Goal: Task Accomplishment & Management: Manage account settings

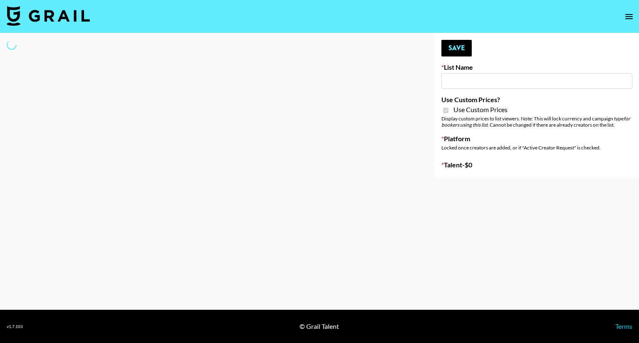
type input "Amaxy Beauty"
checkbox input "true"
select select "Brand"
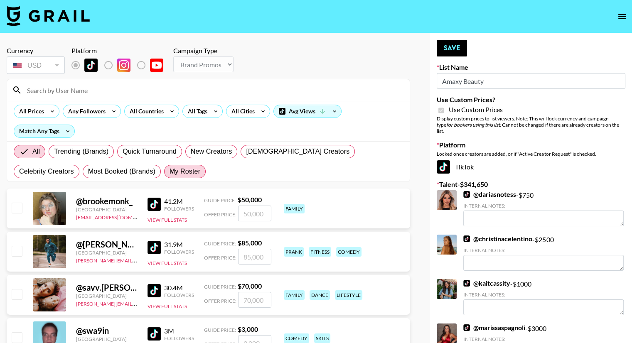
click at [170, 173] on span "My Roster" at bounding box center [185, 172] width 31 height 10
click at [170, 172] on input "My Roster" at bounding box center [170, 172] width 0 height 0
radio input "true"
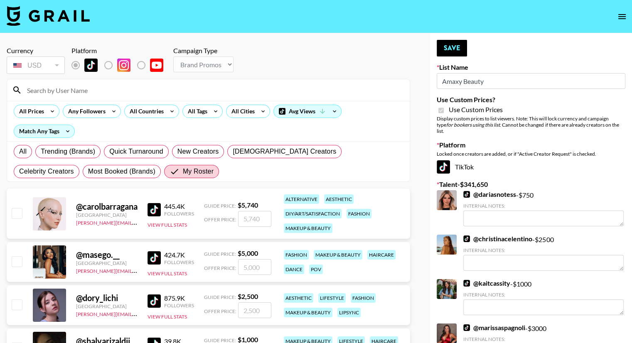
scroll to position [177, 0]
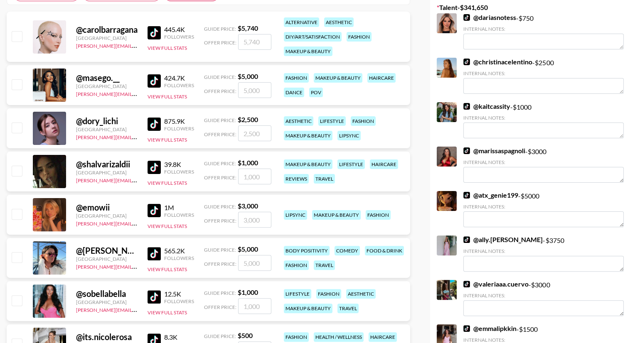
click at [15, 215] on input "checkbox" at bounding box center [17, 214] width 10 height 10
checkbox input "true"
type input "3000"
click at [17, 170] on input "checkbox" at bounding box center [17, 171] width 10 height 10
checkbox input "true"
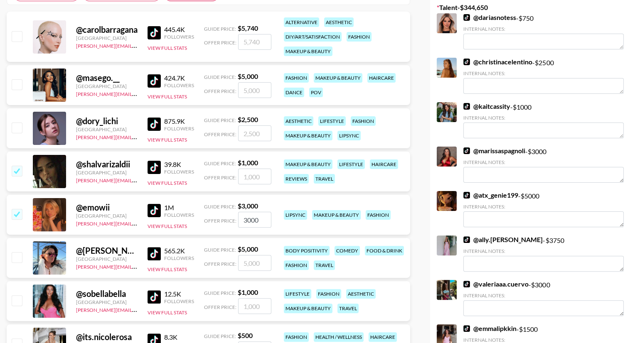
type input "1000"
click at [17, 124] on input "checkbox" at bounding box center [17, 128] width 10 height 10
checkbox input "true"
type input "2500"
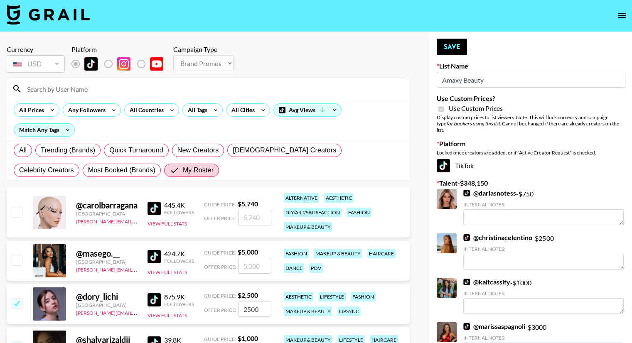
scroll to position [0, 0]
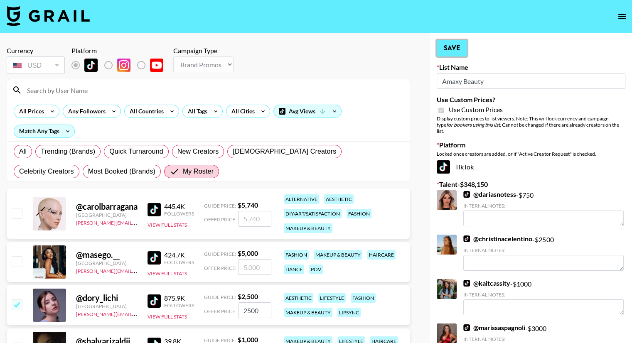
click at [457, 51] on button "Save" at bounding box center [452, 48] width 30 height 17
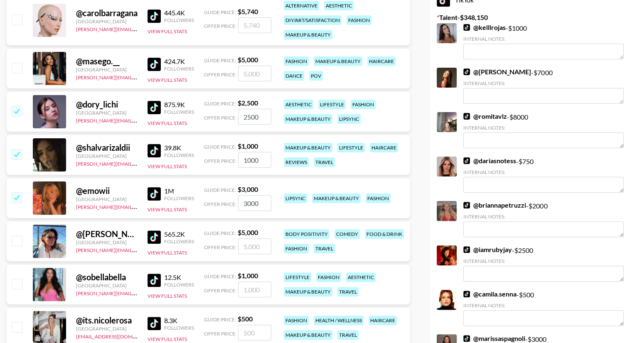
scroll to position [193, 0]
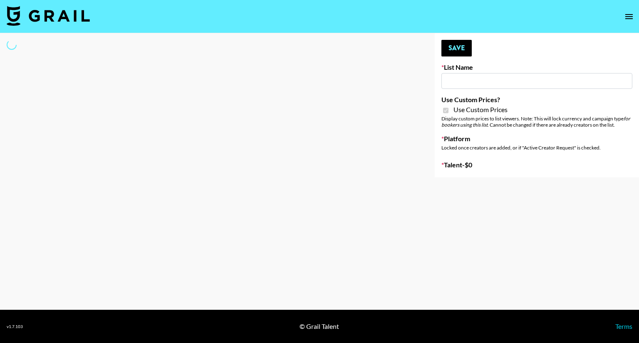
type input "Sleep & Glow"
checkbox input "true"
select select "Brand"
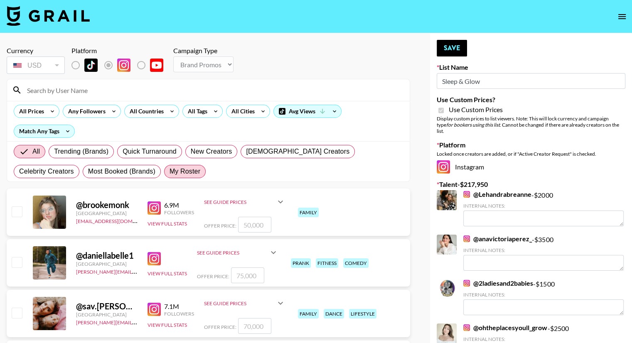
click at [164, 165] on label "My Roster" at bounding box center [185, 171] width 42 height 13
click at [170, 172] on input "My Roster" at bounding box center [170, 172] width 0 height 0
radio input "true"
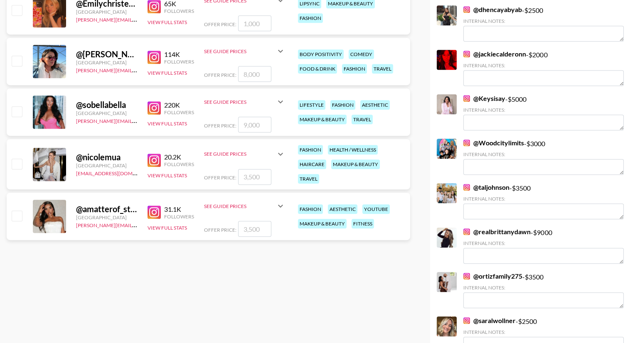
scroll to position [417, 0]
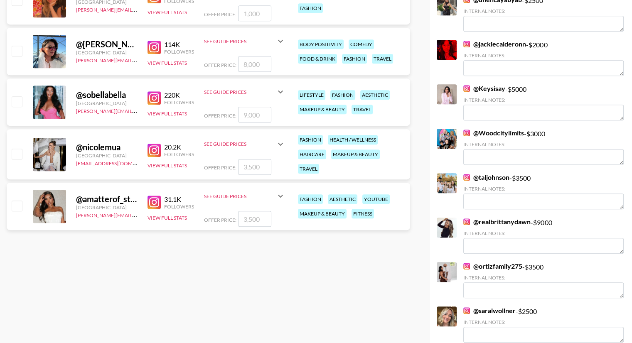
click at [16, 53] on input "checkbox" at bounding box center [17, 51] width 10 height 10
checkbox input "true"
type input "8000"
click at [245, 63] on input "8000" at bounding box center [254, 64] width 33 height 16
checkbox input "true"
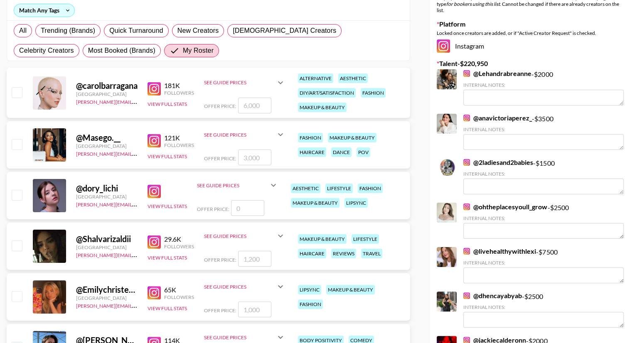
scroll to position [0, 0]
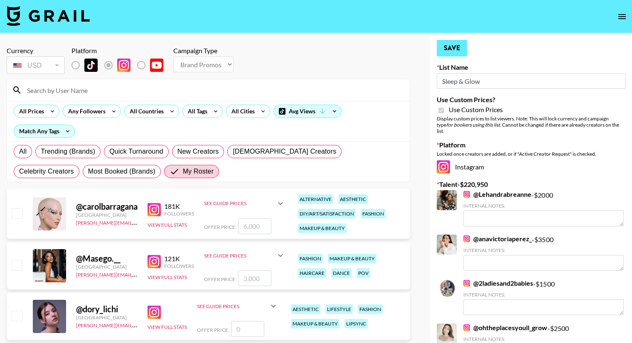
type input "3000"
click at [454, 47] on button "Save" at bounding box center [452, 48] width 30 height 17
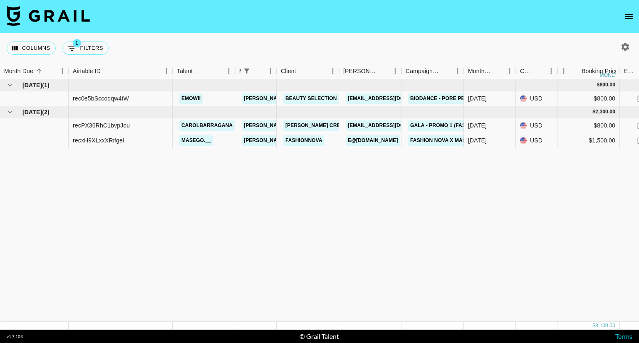
click at [627, 15] on icon "open drawer" at bounding box center [629, 17] width 10 height 10
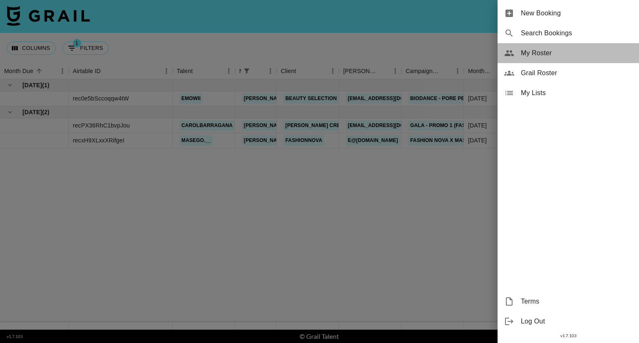
click at [555, 52] on span "My Roster" at bounding box center [576, 53] width 111 height 10
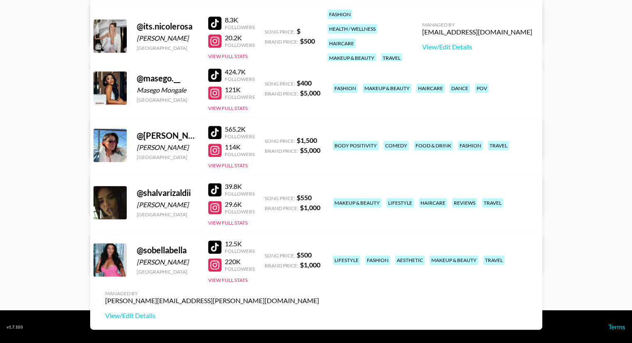
scroll to position [351, 0]
click at [212, 247] on div at bounding box center [214, 247] width 13 height 13
click at [215, 264] on div at bounding box center [214, 265] width 13 height 13
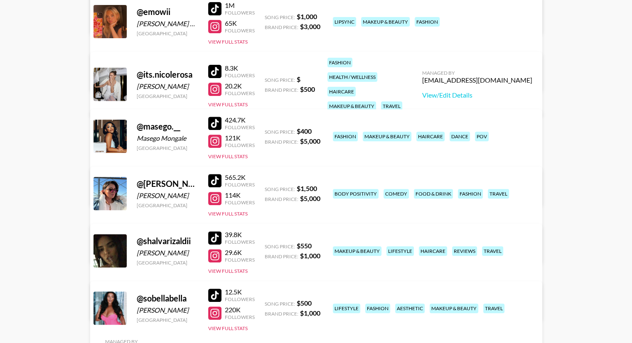
click at [217, 237] on div at bounding box center [214, 238] width 13 height 13
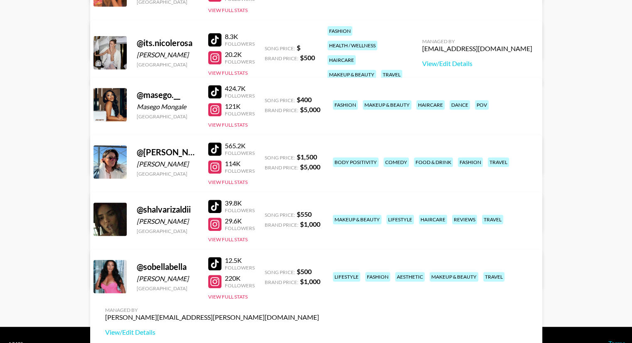
scroll to position [333, 0]
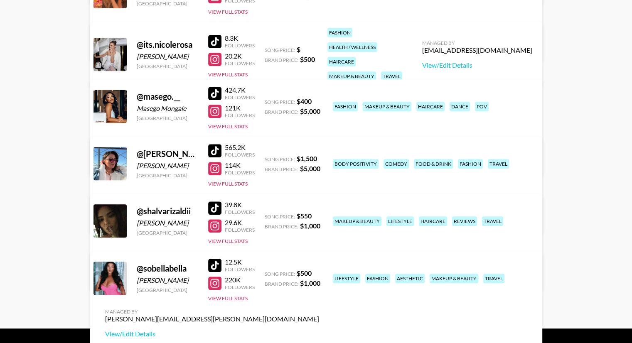
click at [217, 224] on div at bounding box center [214, 226] width 13 height 13
